Goal: Task Accomplishment & Management: Manage account settings

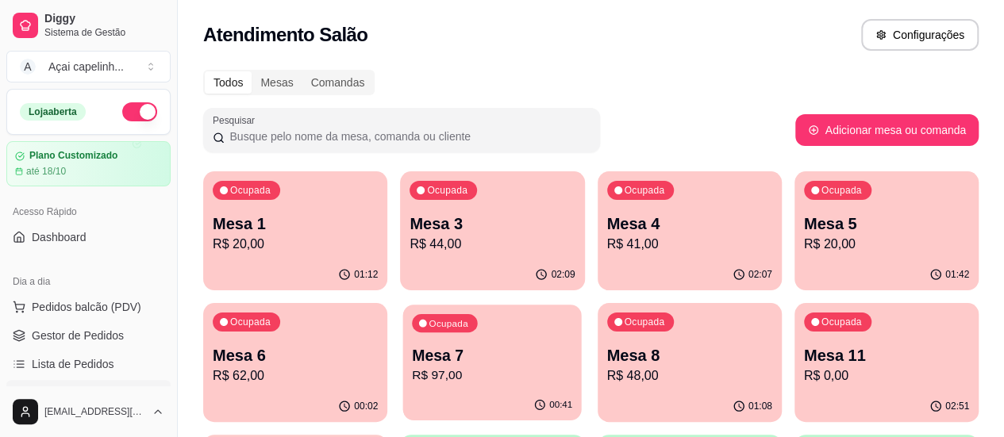
click at [412, 375] on p "R$ 97,00" at bounding box center [492, 376] width 160 height 18
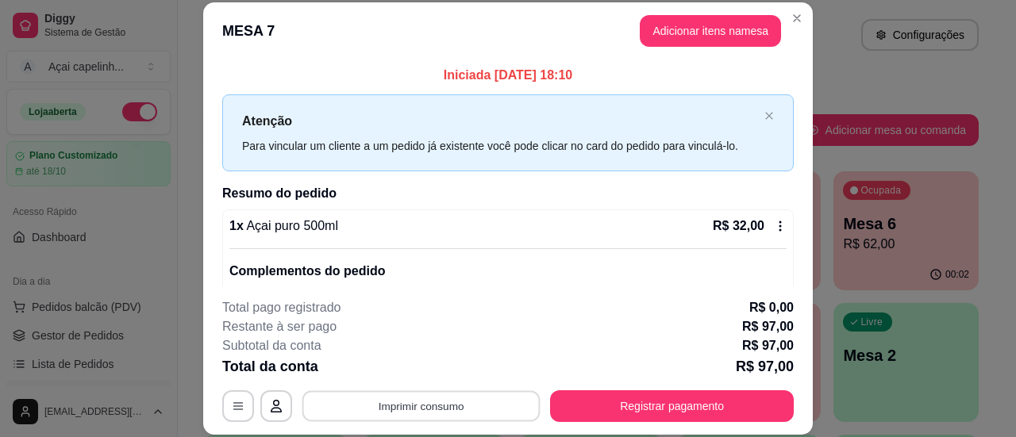
click at [475, 404] on button "Imprimir consumo" at bounding box center [421, 406] width 238 height 31
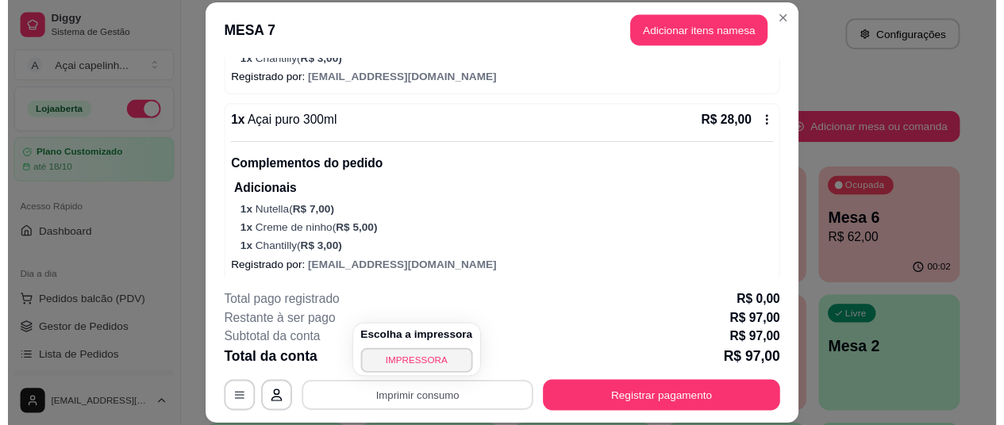
scroll to position [496, 0]
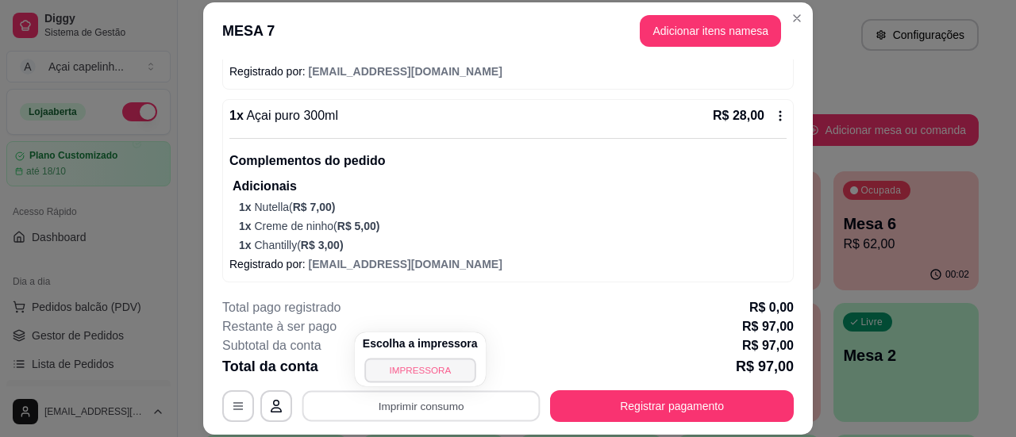
click at [426, 374] on button "IMPRESSORA" at bounding box center [419, 370] width 111 height 25
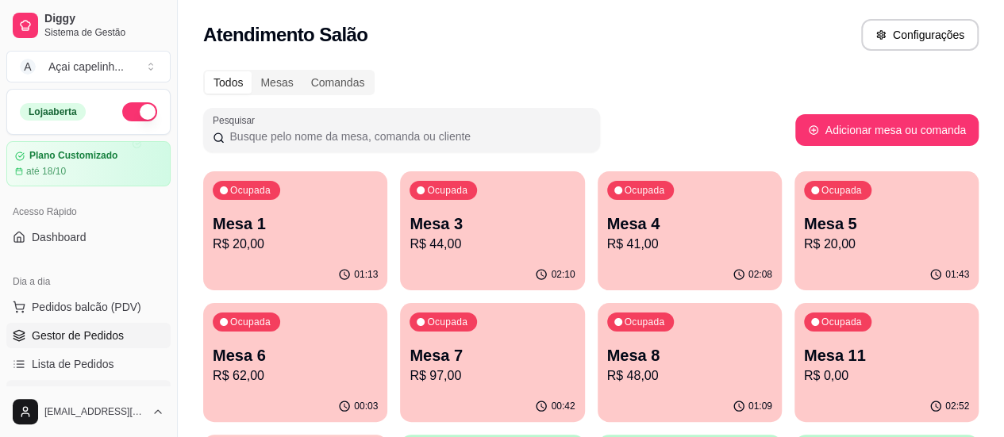
click at [94, 341] on span "Gestor de Pedidos" at bounding box center [78, 336] width 92 height 16
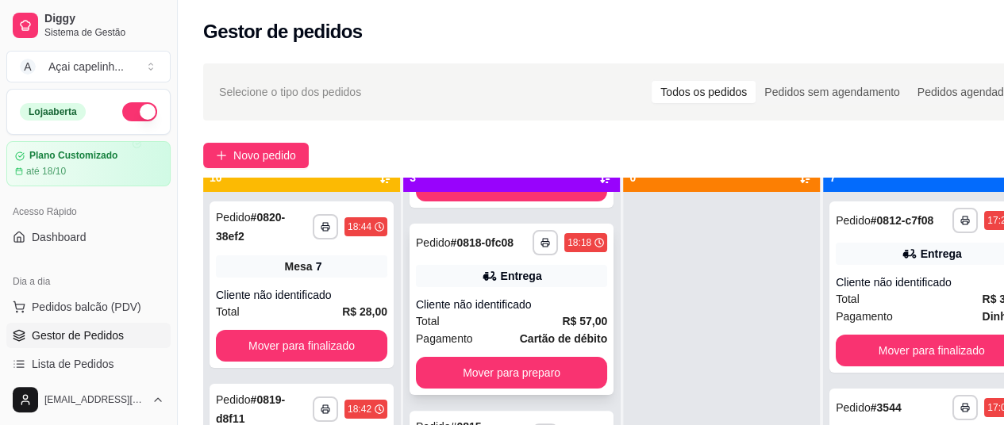
scroll to position [44, 0]
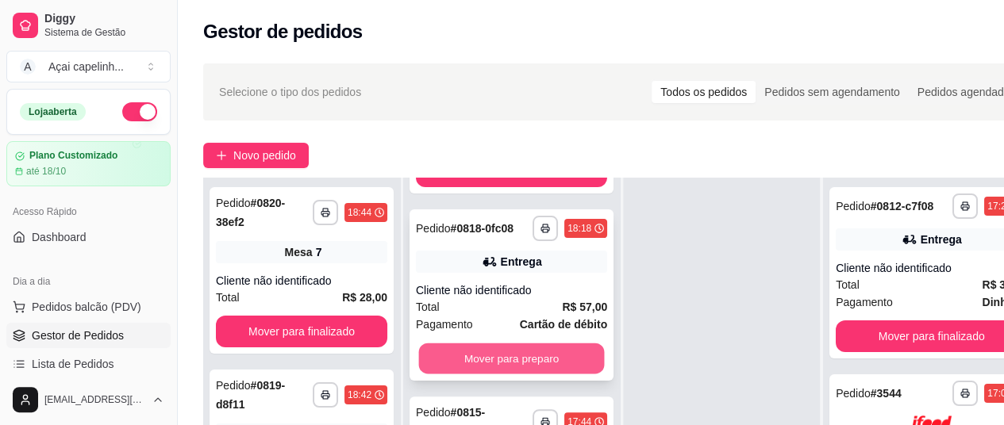
click at [543, 353] on button "Mover para preparo" at bounding box center [512, 359] width 186 height 31
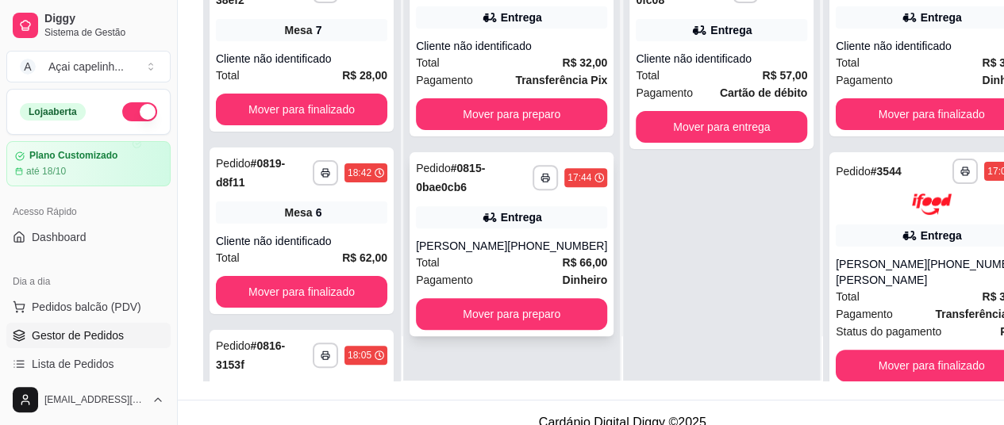
scroll to position [238, 0]
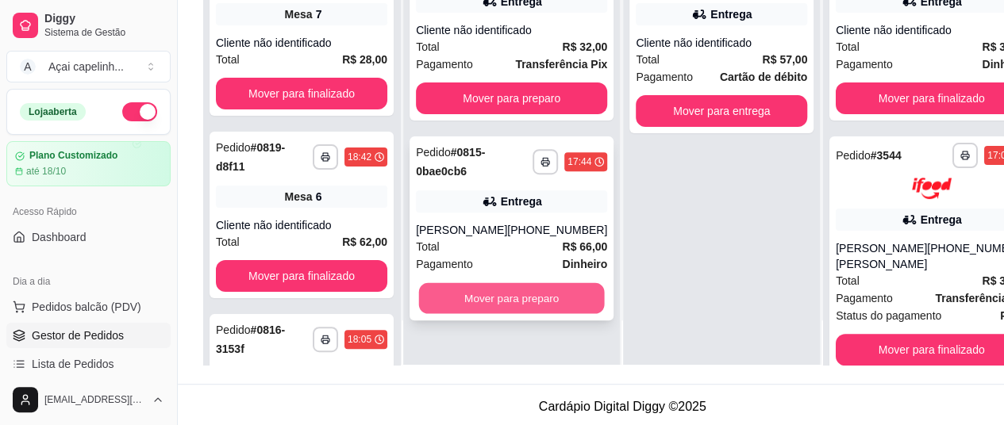
click at [521, 314] on button "Mover para preparo" at bounding box center [512, 298] width 186 height 31
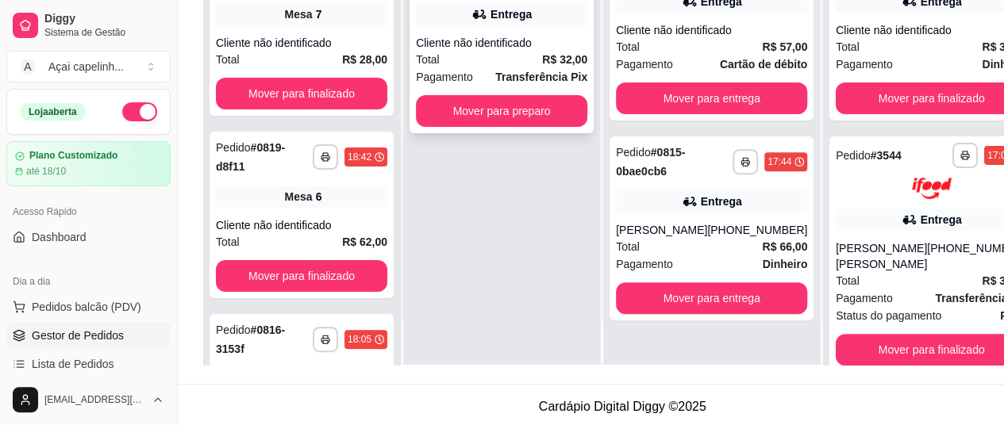
scroll to position [0, 0]
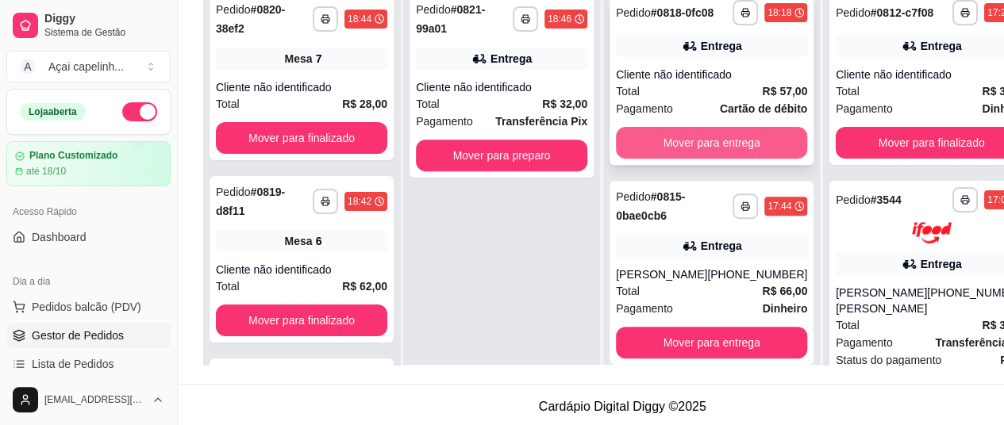
click at [645, 155] on button "Mover para entrega" at bounding box center [711, 143] width 191 height 32
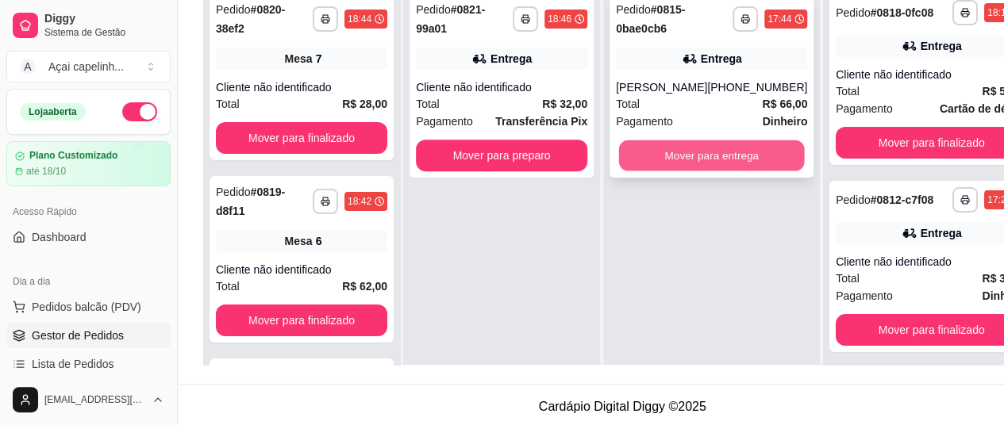
click at [695, 168] on button "Mover para entrega" at bounding box center [712, 155] width 186 height 31
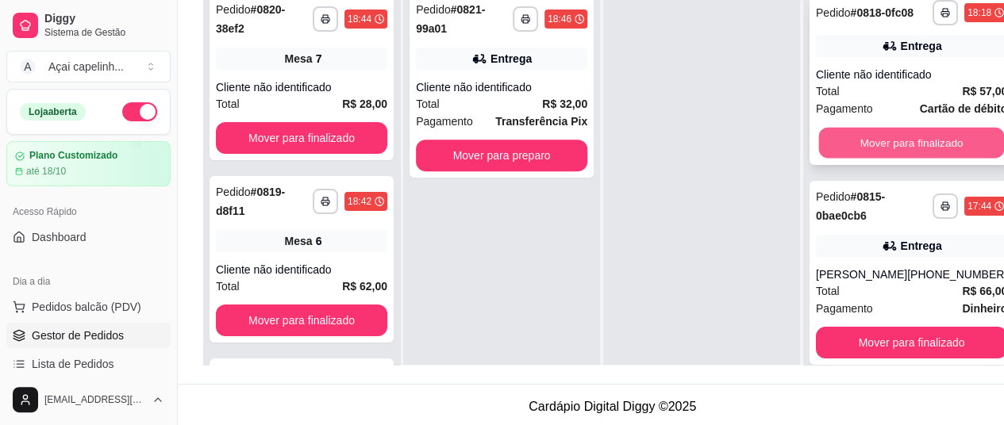
click at [870, 156] on button "Mover para finalizado" at bounding box center [912, 143] width 186 height 31
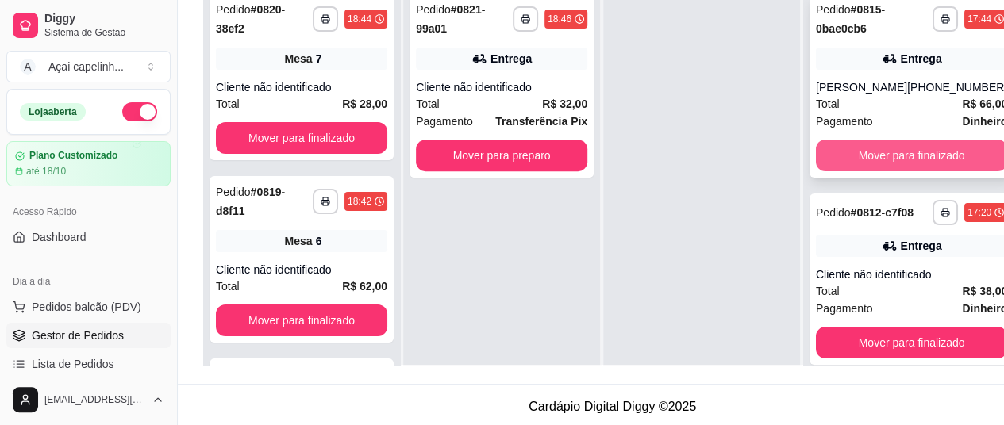
click at [864, 171] on button "Mover para finalizado" at bounding box center [911, 156] width 191 height 32
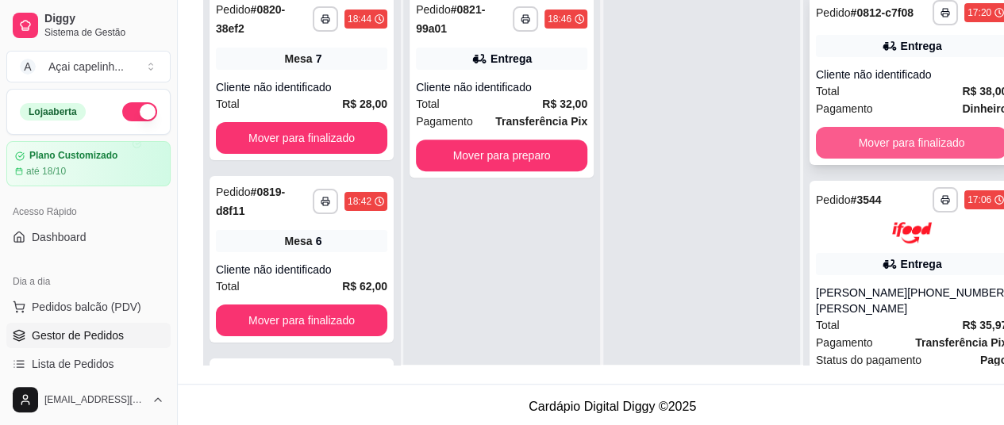
click at [873, 158] on button "Mover para finalizado" at bounding box center [911, 143] width 191 height 32
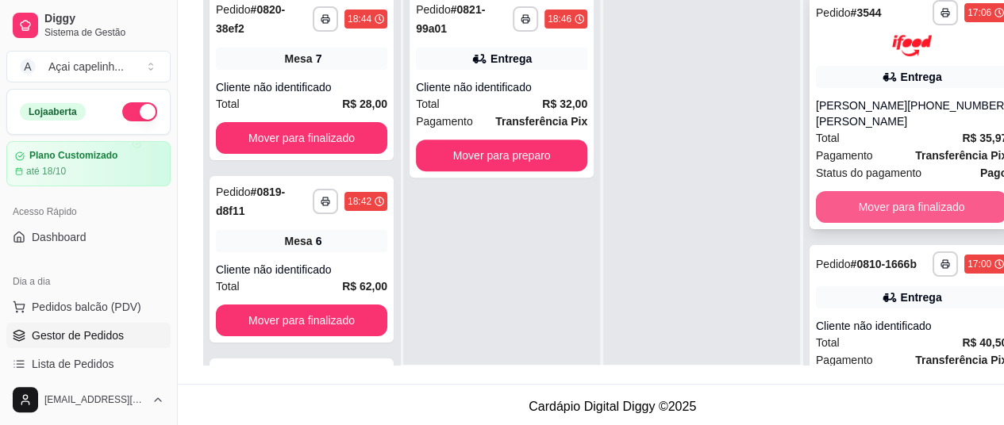
click at [921, 207] on button "Mover para finalizado" at bounding box center [911, 207] width 191 height 32
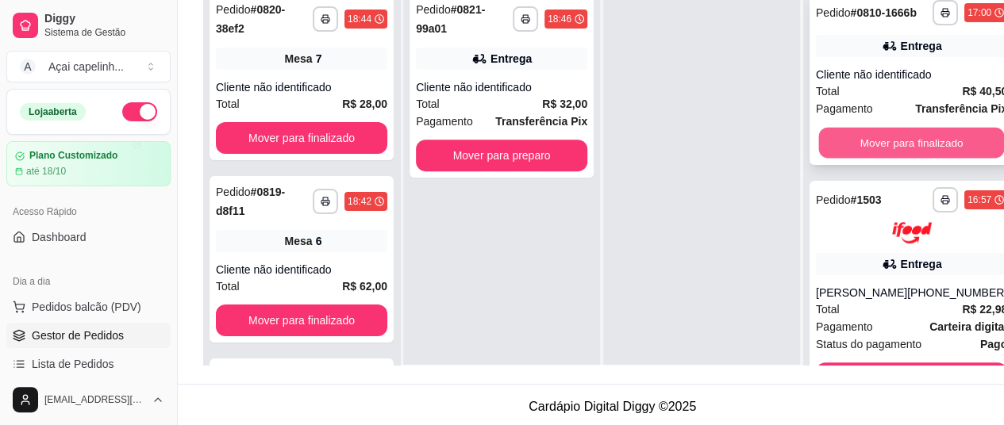
click at [911, 158] on button "Mover para finalizado" at bounding box center [912, 143] width 186 height 31
click at [889, 149] on button "Mover para finalizado" at bounding box center [912, 143] width 186 height 31
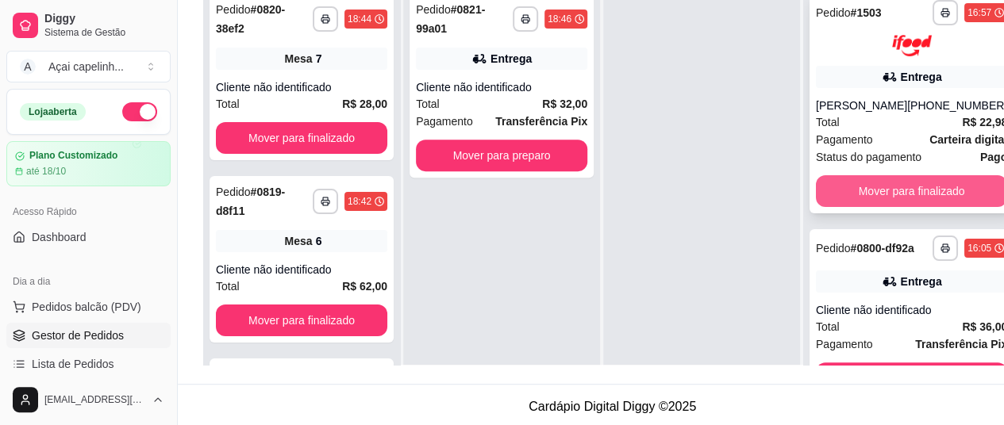
click at [862, 207] on button "Mover para finalizado" at bounding box center [911, 191] width 191 height 32
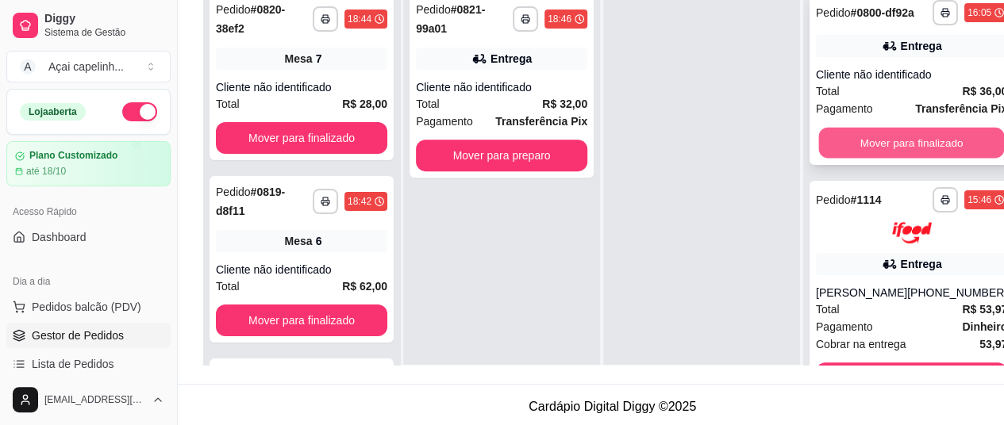
click at [871, 148] on button "Mover para finalizado" at bounding box center [912, 143] width 186 height 31
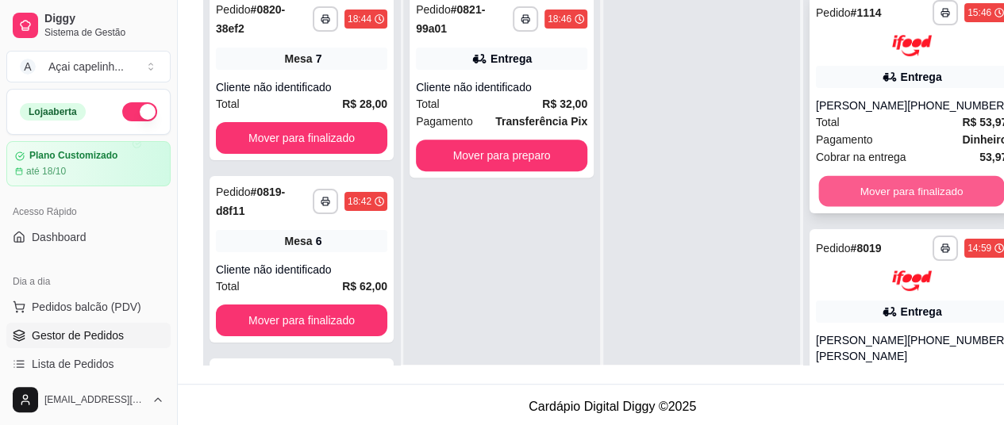
click at [866, 193] on button "Mover para finalizado" at bounding box center [912, 190] width 186 height 31
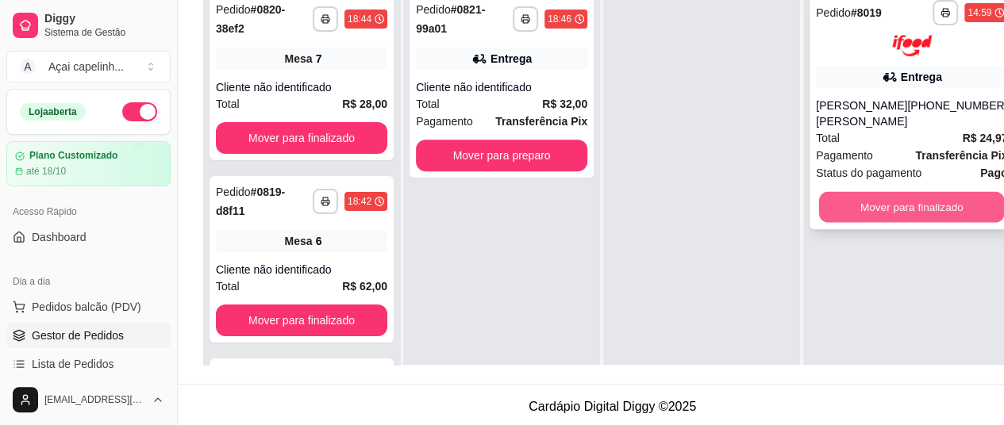
click at [864, 200] on button "Mover para finalizado" at bounding box center [912, 206] width 186 height 31
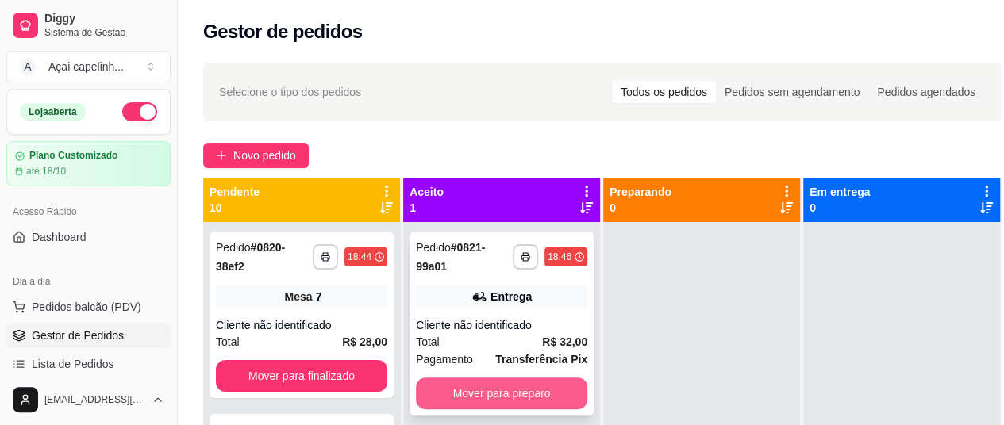
click at [508, 392] on button "Mover para preparo" at bounding box center [501, 394] width 171 height 32
